Goal: Information Seeking & Learning: Learn about a topic

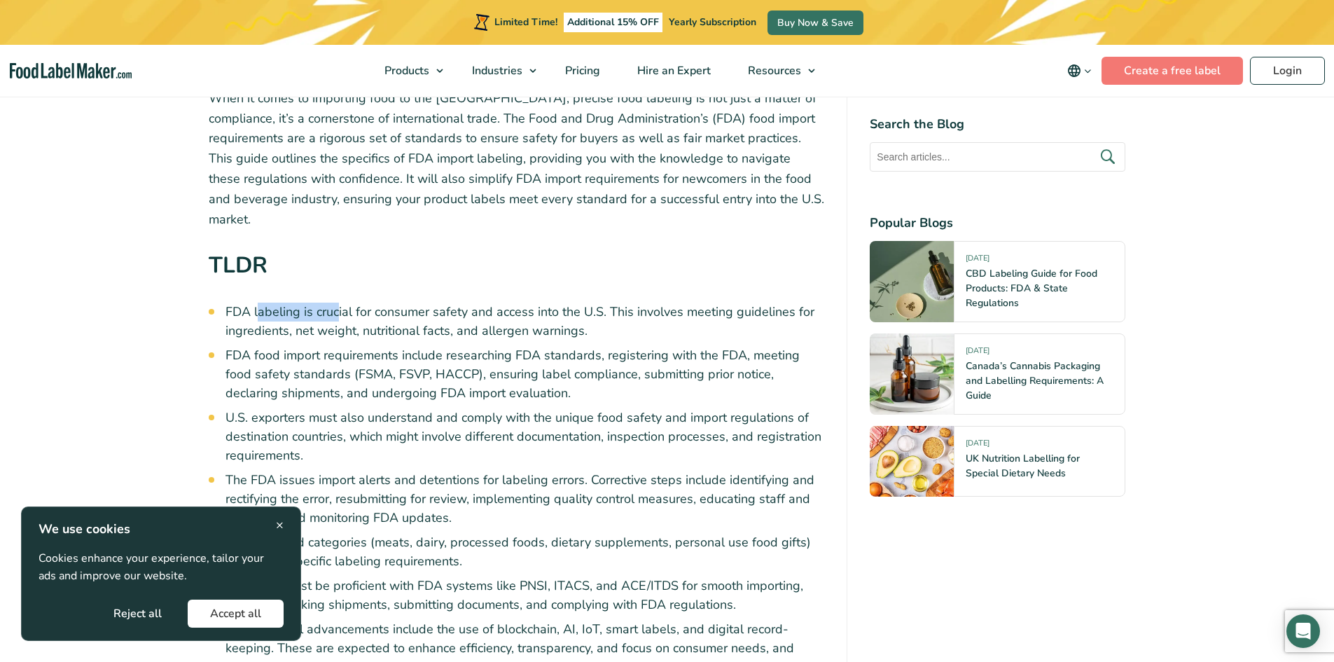
drag, startPoint x: 260, startPoint y: 289, endPoint x: 591, endPoint y: 293, distance: 331.3
click at [479, 303] on li "FDA labeling is crucial for consumer safety and access into the U.S. This invol…" at bounding box center [526, 322] width 600 height 38
drag, startPoint x: 588, startPoint y: 299, endPoint x: 635, endPoint y: 300, distance: 46.9
click at [596, 303] on li "FDA labeling is crucial for consumer safety and access into the U.S. This invol…" at bounding box center [526, 322] width 600 height 38
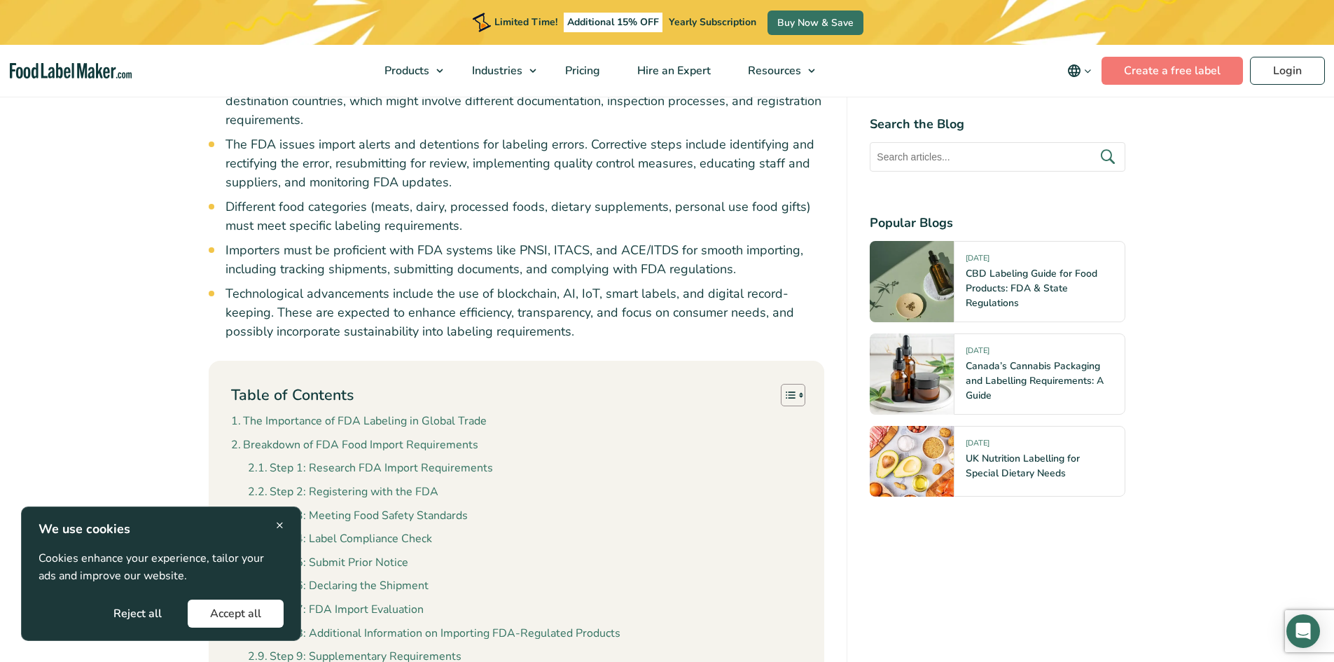
scroll to position [840, 0]
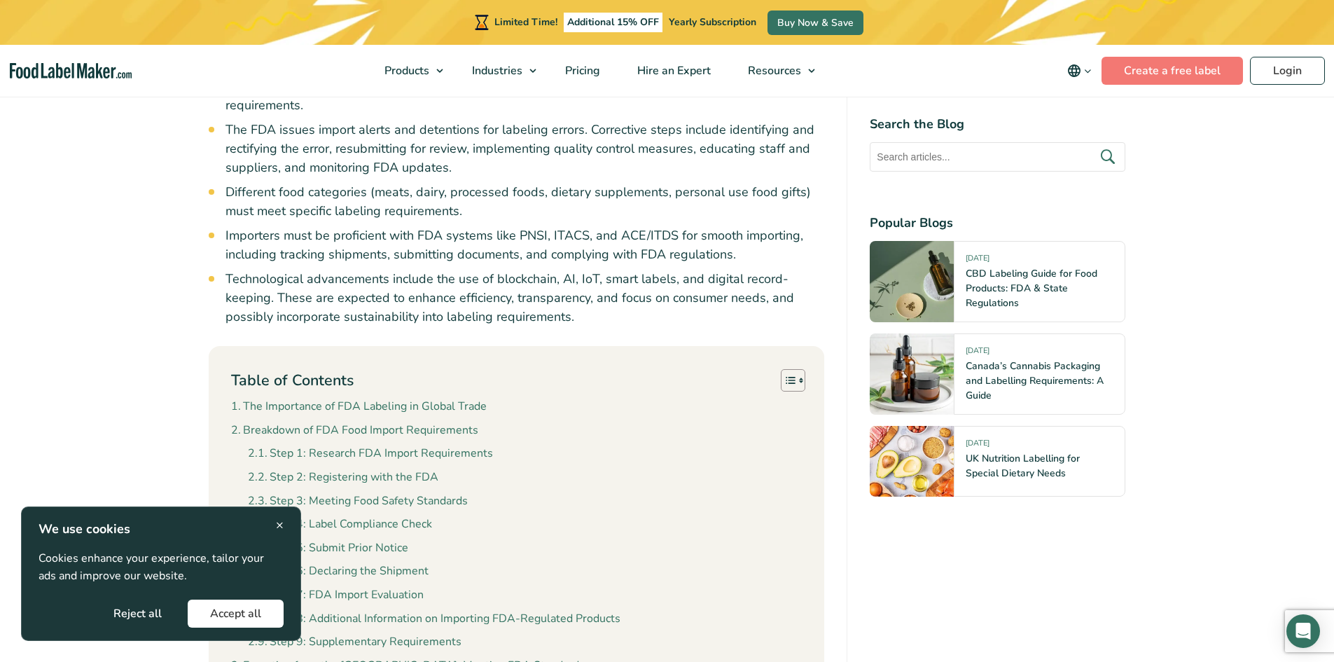
click at [256, 604] on button "Accept all" at bounding box center [236, 614] width 96 height 28
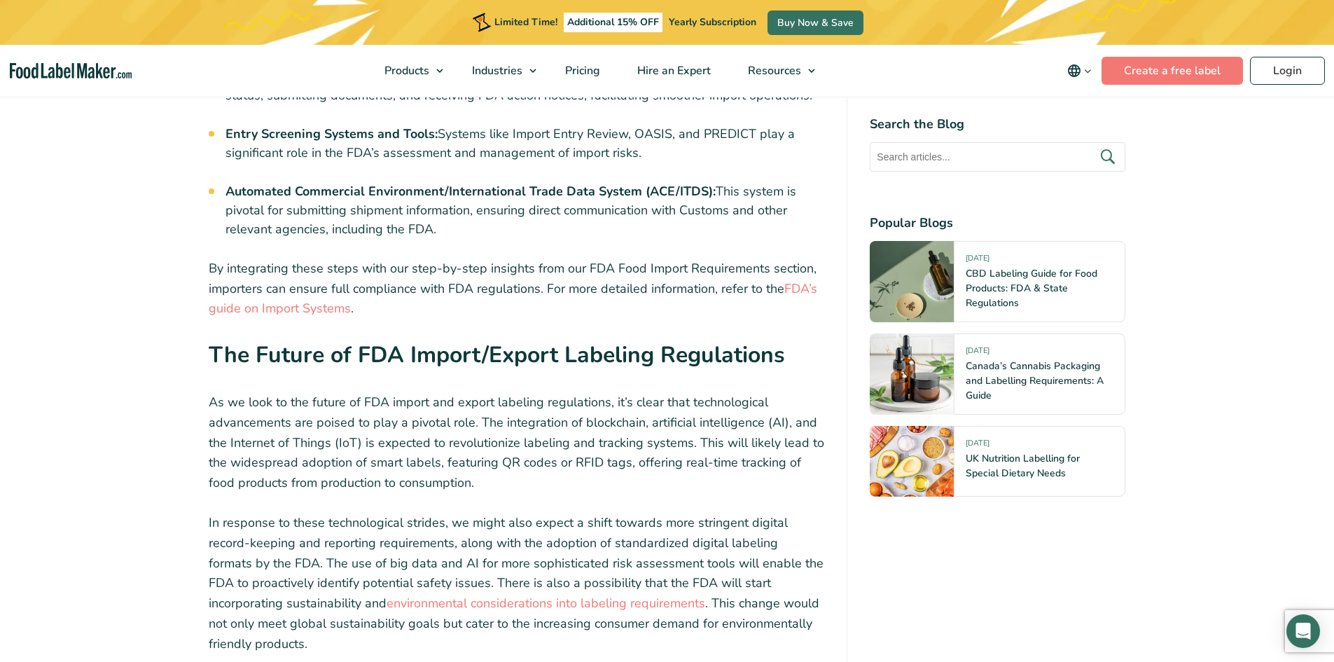
scroll to position [6501, 0]
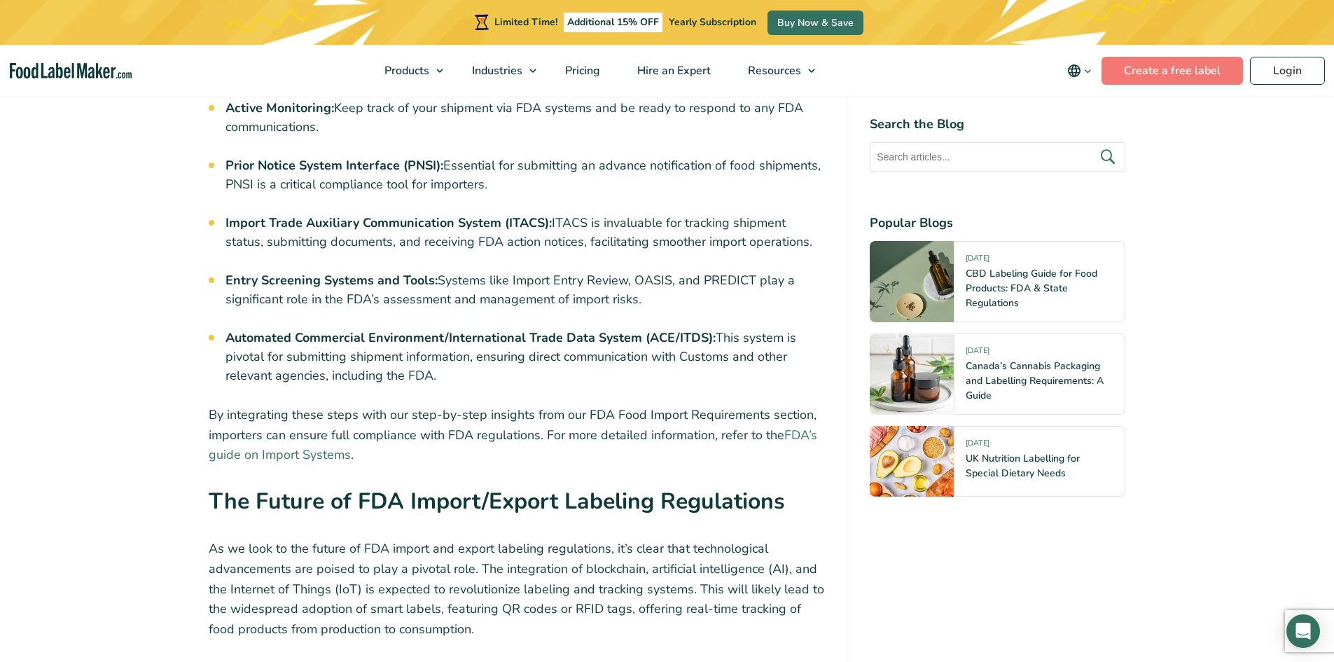
click at [802, 427] on link "FDA’s guide on Import Systems" at bounding box center [513, 445] width 609 height 37
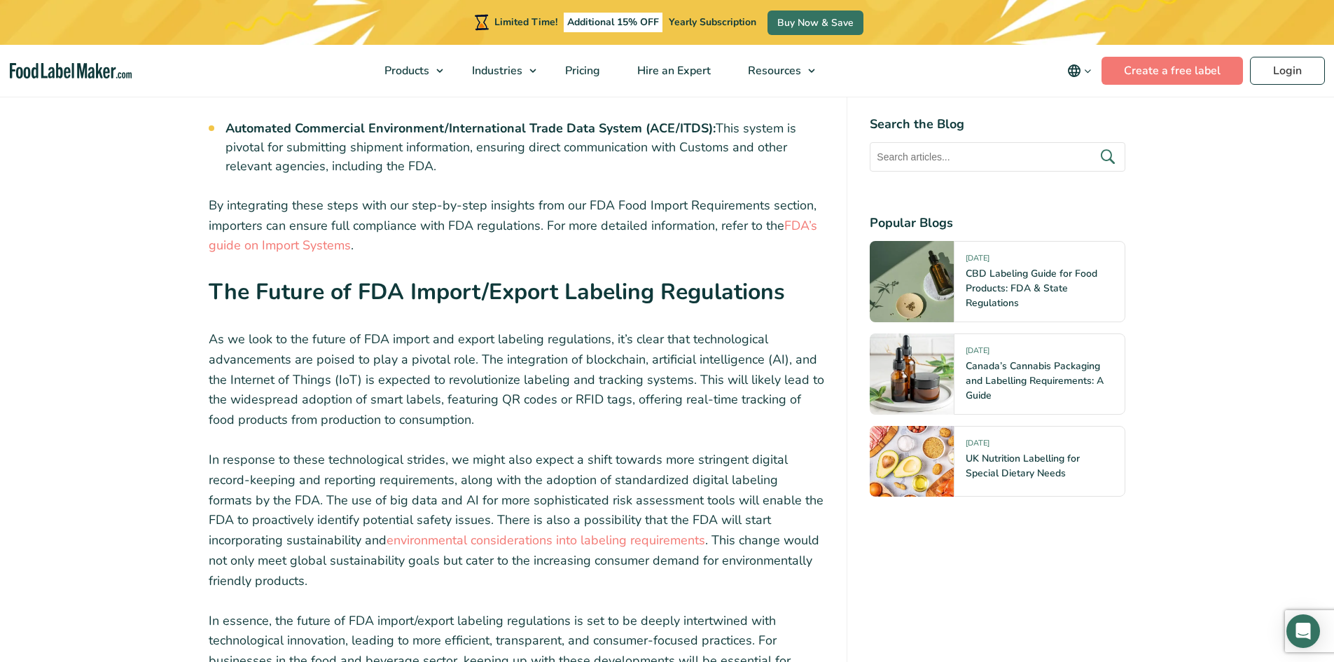
scroll to position [6711, 0]
drag, startPoint x: 557, startPoint y: 317, endPoint x: 637, endPoint y: 310, distance: 80.9
click at [632, 328] on p "As we look to the future of FDA import and export labeling regulations, it’s cl…" at bounding box center [517, 378] width 616 height 101
drag, startPoint x: 258, startPoint y: 390, endPoint x: 265, endPoint y: 370, distance: 21.7
click at [261, 449] on p "In response to these technological strides, we might also expect a shift toward…" at bounding box center [517, 519] width 616 height 141
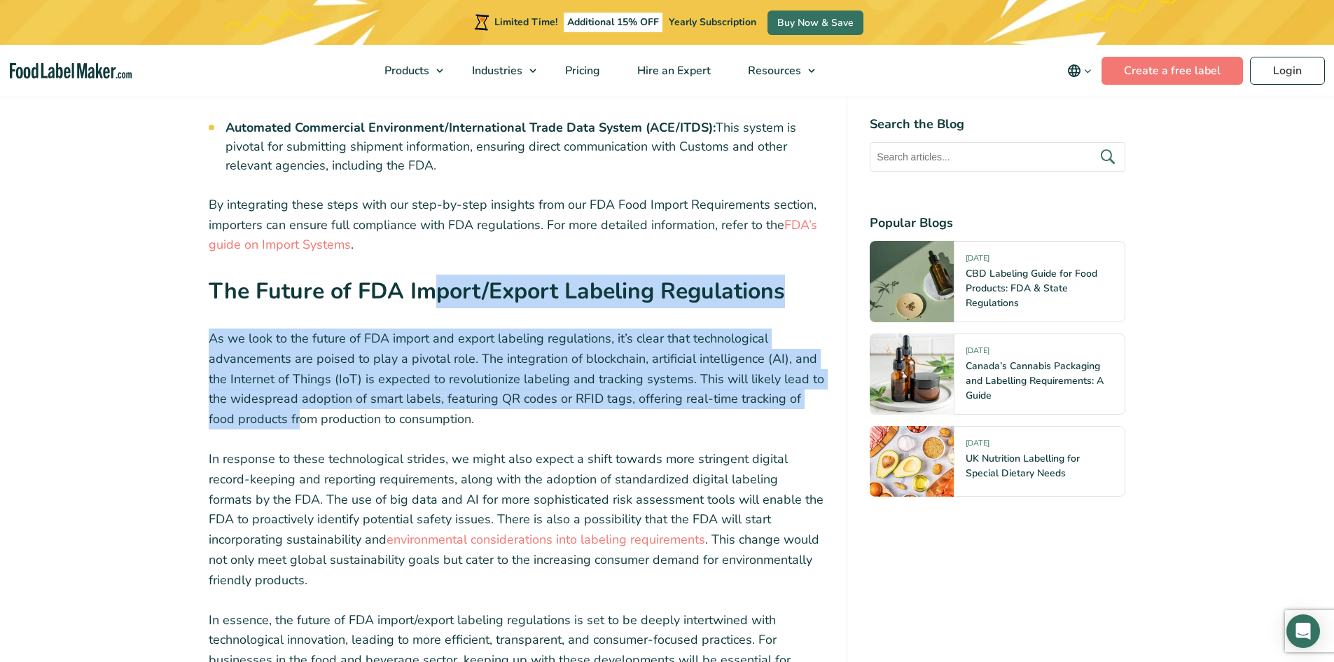
drag, startPoint x: 271, startPoint y: 324, endPoint x: 746, endPoint y: 140, distance: 509.4
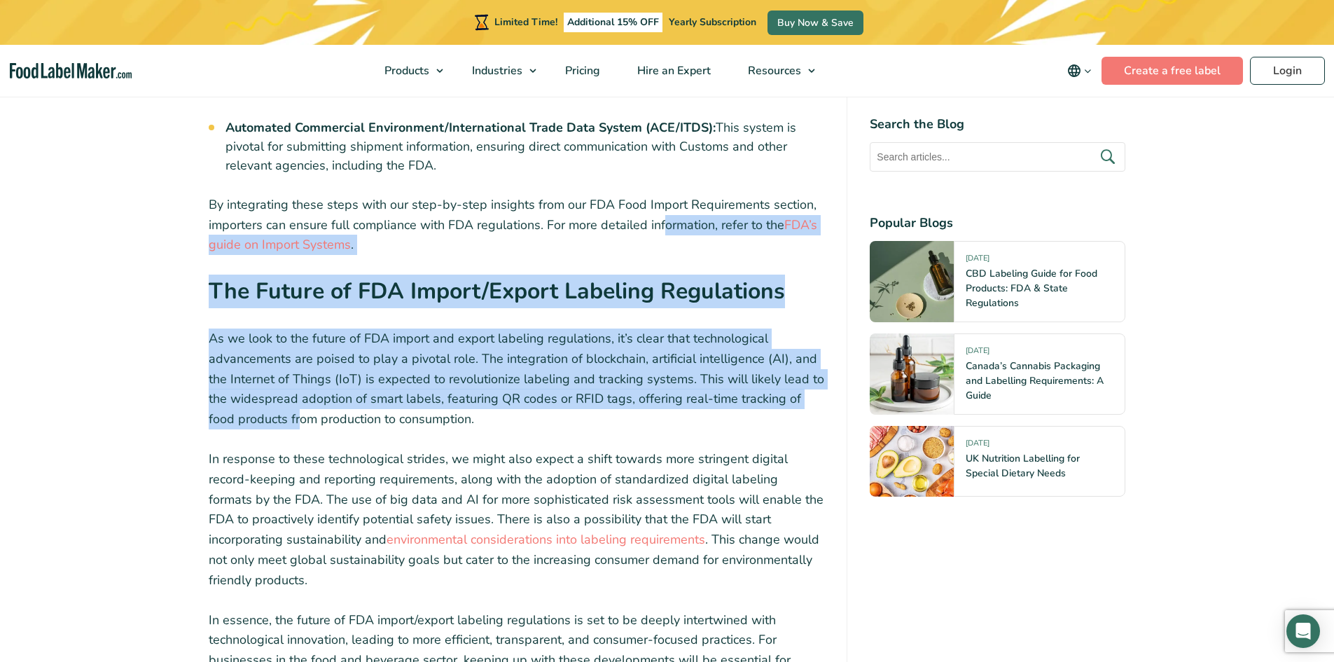
click at [447, 328] on p "As we look to the future of FDA import and export labeling regulations, it’s cl…" at bounding box center [517, 378] width 616 height 101
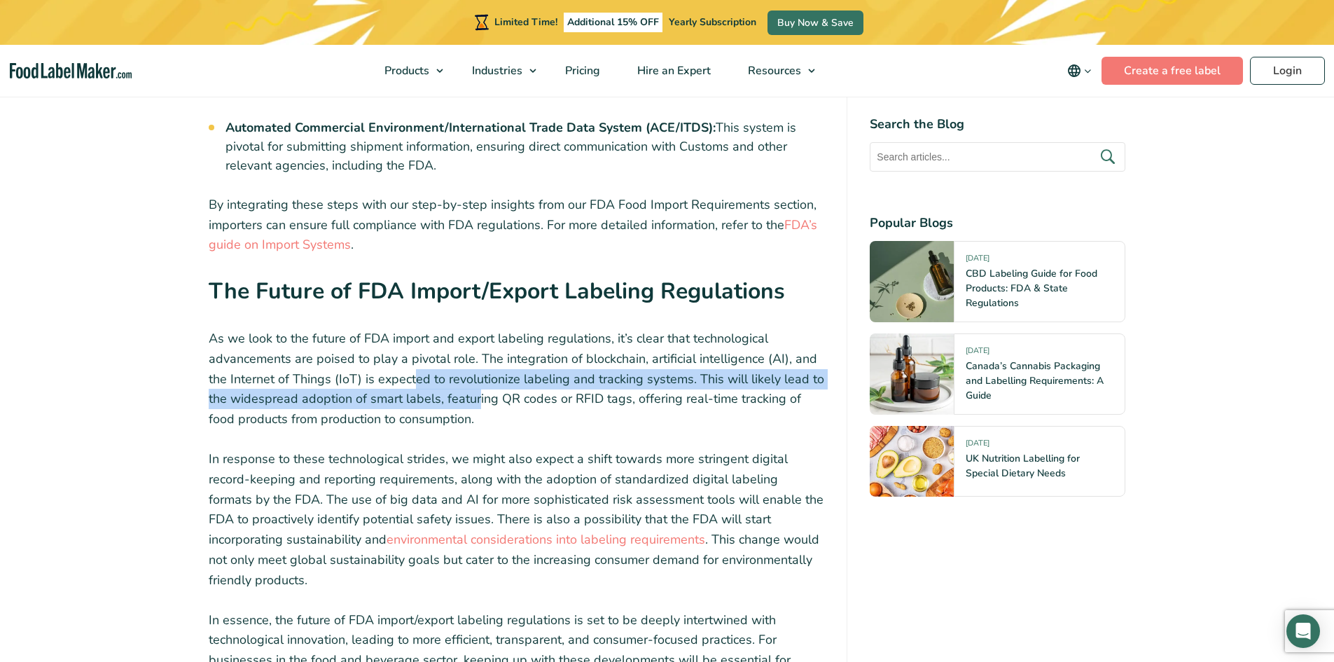
drag, startPoint x: 415, startPoint y: 303, endPoint x: 500, endPoint y: 317, distance: 86.6
click at [500, 328] on p "As we look to the future of FDA import and export labeling regulations, it’s cl…" at bounding box center [517, 378] width 616 height 101
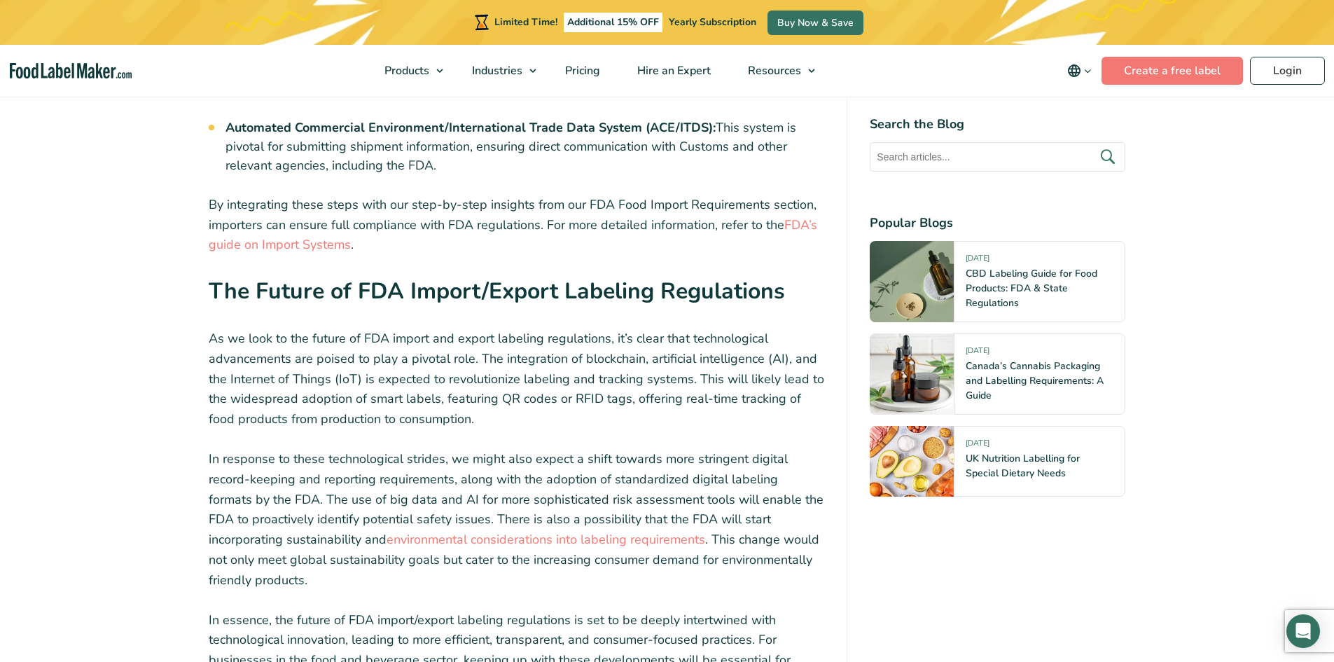
drag, startPoint x: 491, startPoint y: 345, endPoint x: 516, endPoint y: 307, distance: 44.5
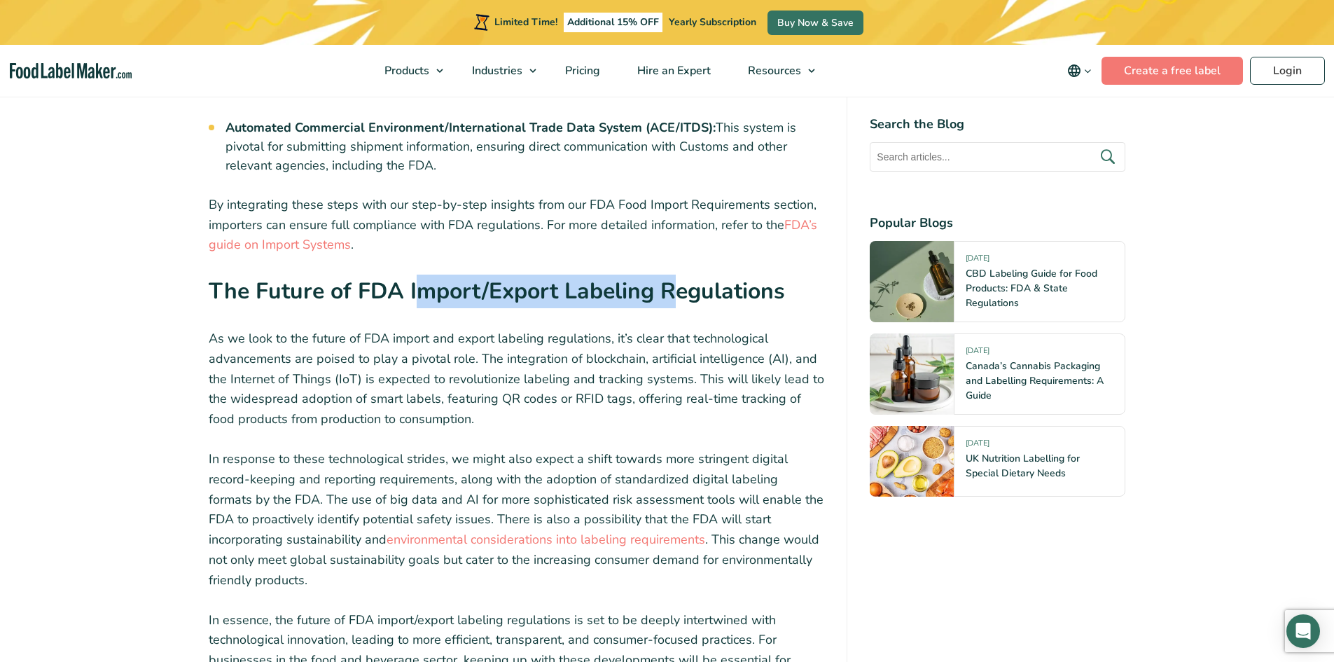
drag, startPoint x: 420, startPoint y: 223, endPoint x: 719, endPoint y: 219, distance: 298.4
click at [684, 275] on h2 "The Future of FDA Import/Export Labeling Regulations" at bounding box center [517, 296] width 616 height 43
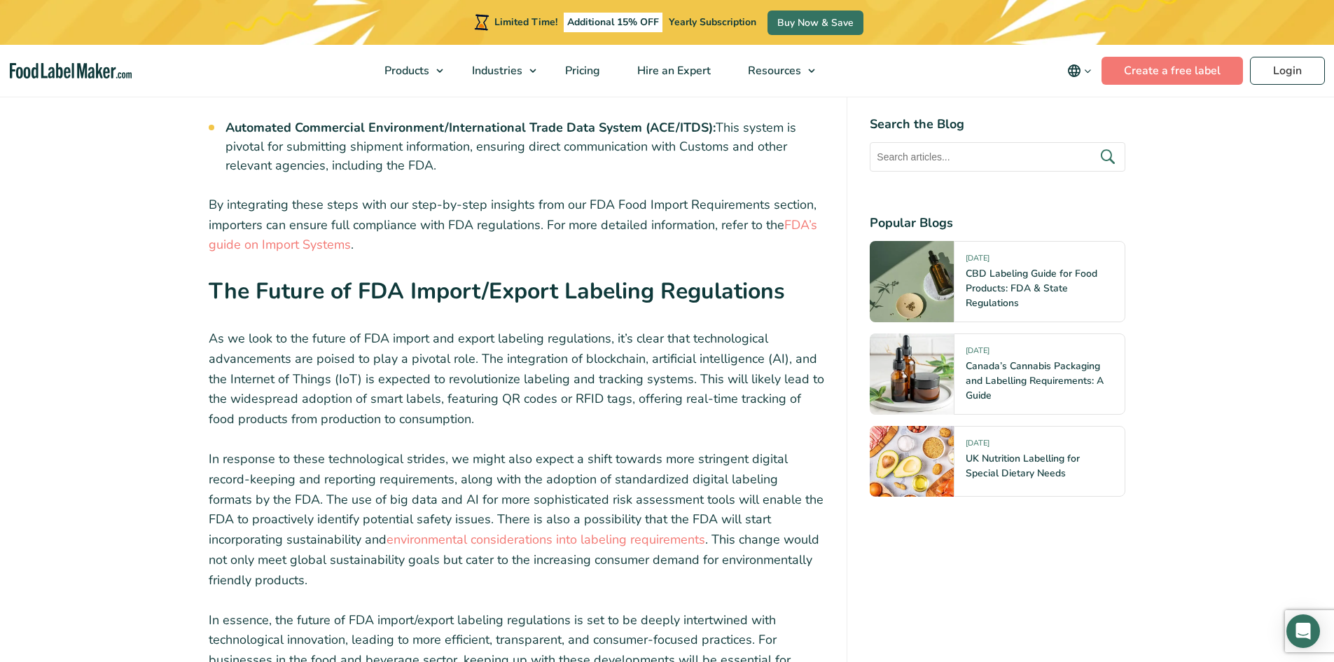
click at [751, 276] on strong "The Future of FDA Import/Export Labeling Regulations" at bounding box center [497, 291] width 576 height 30
click at [541, 531] on link "environmental considerations into labeling requirements" at bounding box center [546, 539] width 319 height 17
